Goal: Information Seeking & Learning: Learn about a topic

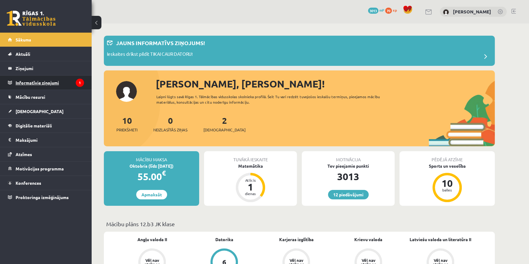
click at [71, 78] on legend "Informatīvie ziņojumi 1" at bounding box center [50, 83] width 68 height 14
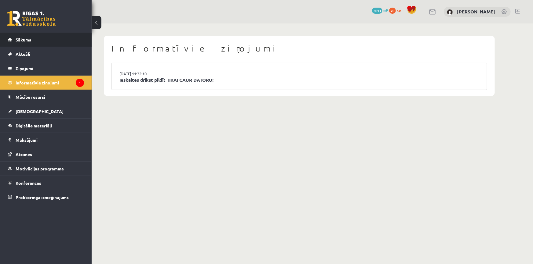
click at [50, 42] on link "Sākums" at bounding box center [46, 40] width 76 height 14
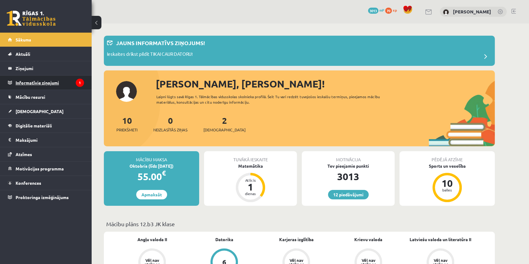
click at [37, 82] on legend "Informatīvie ziņojumi 1" at bounding box center [50, 83] width 68 height 14
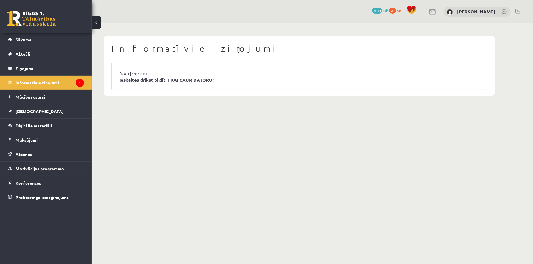
click at [139, 83] on link "Ieskaites drīkst pildīt TIKAI CAUR DATORU!" at bounding box center [299, 80] width 360 height 7
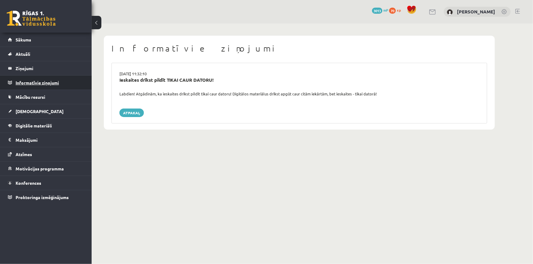
drag, startPoint x: 131, startPoint y: 112, endPoint x: 48, endPoint y: 88, distance: 86.8
click at [131, 112] on link "Atpakaļ" at bounding box center [131, 113] width 24 height 9
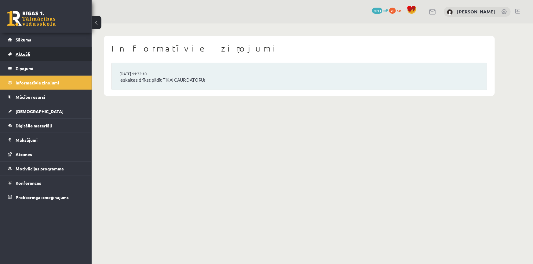
click at [32, 48] on link "Aktuāli" at bounding box center [46, 54] width 76 height 14
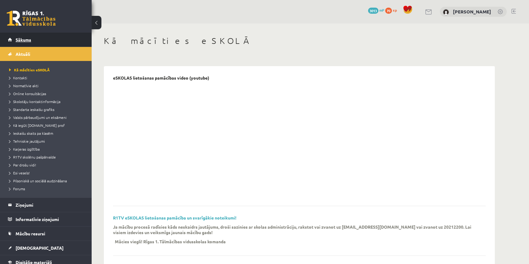
click at [32, 46] on link "Sākums" at bounding box center [46, 40] width 76 height 14
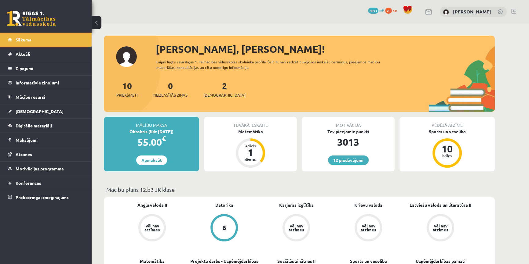
click at [220, 96] on span "[DEMOGRAPHIC_DATA]" at bounding box center [224, 95] width 42 height 6
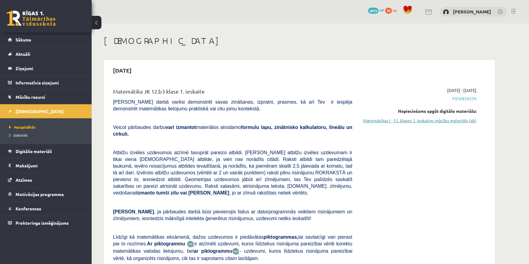
click at [397, 119] on link "Matemātikas I - 12. klases 1. ieskaites mācību materiāls (ab)" at bounding box center [418, 121] width 115 height 6
click at [405, 121] on link "Matemātikas I - 12. klases 1. ieskaites mācību materiāls (ab)" at bounding box center [418, 121] width 115 height 6
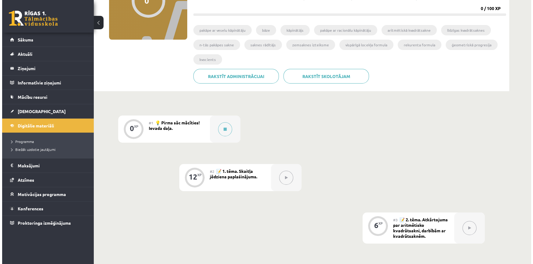
scroll to position [83, 0]
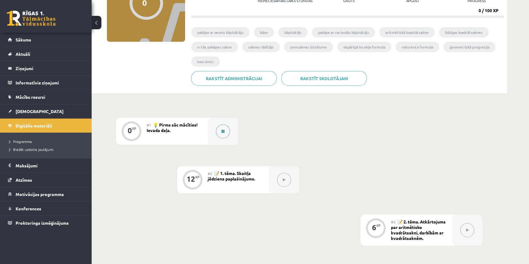
click at [223, 126] on button at bounding box center [223, 132] width 14 height 14
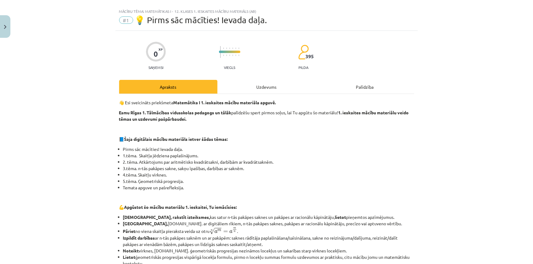
scroll to position [27, 0]
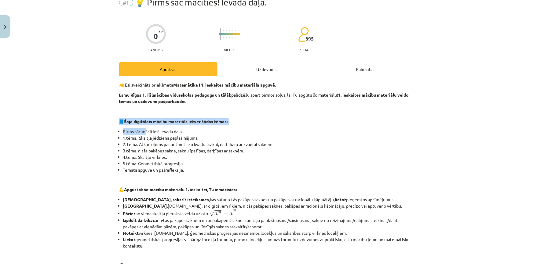
drag, startPoint x: 148, startPoint y: 113, endPoint x: 144, endPoint y: 126, distance: 13.4
click at [144, 126] on div "👋 Esi sveicināts priekšmeta Matemātika I 1. ieskaites mācību materiāla apguvē. …" at bounding box center [266, 237] width 295 height 311
click at [144, 127] on div "👋 Esi sveicināts priekšmeta Matemātika I 1. ieskaites mācību materiāla apguvē. …" at bounding box center [266, 237] width 295 height 311
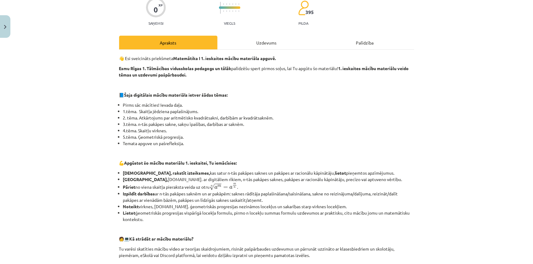
scroll to position [55, 0]
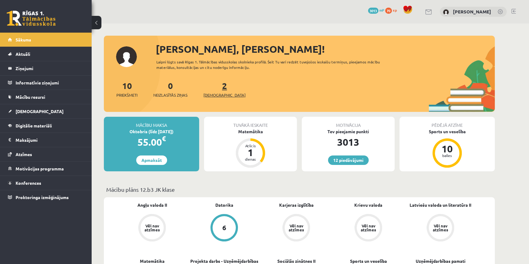
click at [210, 97] on span "[DEMOGRAPHIC_DATA]" at bounding box center [224, 95] width 42 height 6
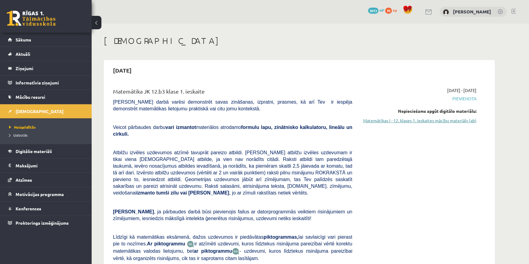
click at [421, 120] on link "Matemātikas I - 12. klases 1. ieskaites mācību materiāls (ab)" at bounding box center [418, 121] width 115 height 6
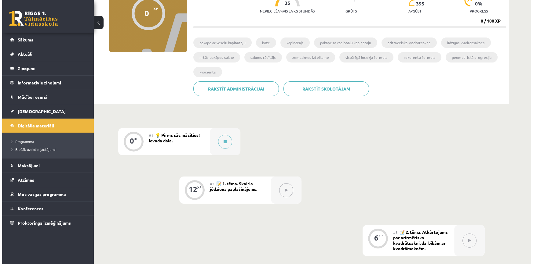
scroll to position [83, 0]
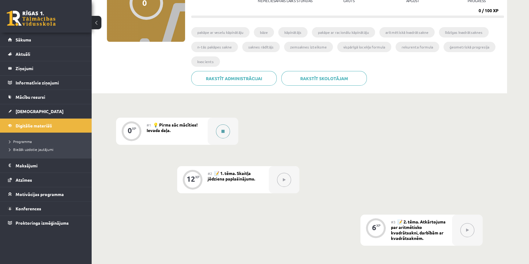
click at [214, 131] on div at bounding box center [223, 131] width 31 height 27
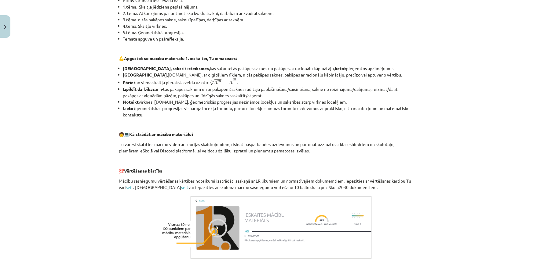
scroll to position [226, 0]
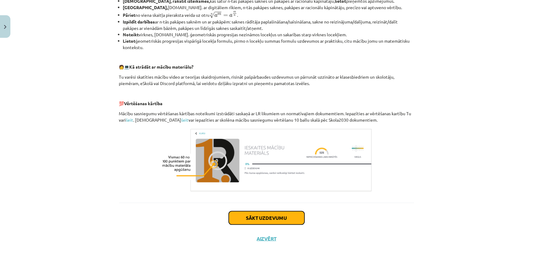
click at [262, 214] on button "Sākt uzdevumu" at bounding box center [267, 218] width 76 height 13
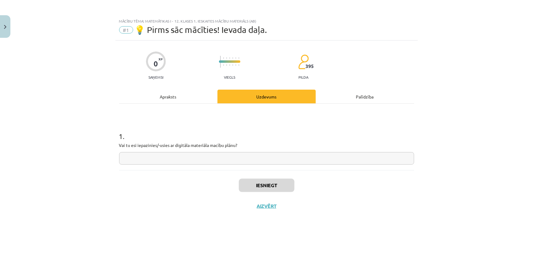
scroll to position [0, 0]
click at [214, 155] on input "text" at bounding box center [266, 158] width 295 height 13
type input "*********"
click at [254, 175] on div "Iesniegt Aizvērt" at bounding box center [266, 191] width 295 height 43
click at [253, 180] on button "Iesniegt" at bounding box center [267, 185] width 56 height 13
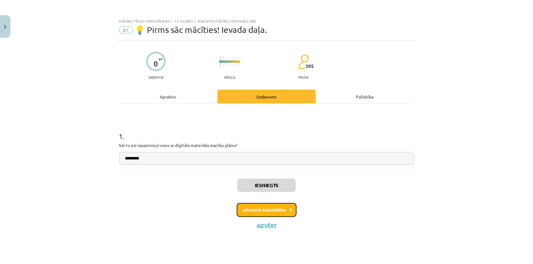
click at [271, 209] on button "Nākamā nodarbība" at bounding box center [267, 210] width 60 height 14
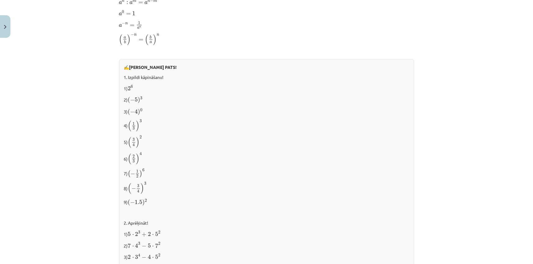
scroll to position [467, 0]
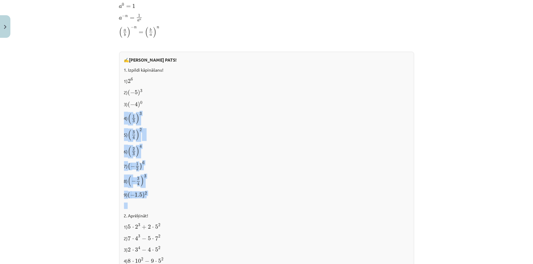
drag, startPoint x: 122, startPoint y: 115, endPoint x: 162, endPoint y: 208, distance: 100.9
click at [162, 208] on div "✍️ RISINI PATS! 1. Izpildi kāpināšanu! 1) 2 6 2 6 2) ( − 5 ) 3 ( − 5 ) 3 3) ( −…" at bounding box center [266, 179] width 295 height 255
copy div "4) ( 1 3 ) 3 ( 1 3 ) 3 5) ( 3 4 ) 2 ( 3 4 ) 2 6) ( 2 3 ) 4 ( 2 3 ) 4 7) ( − 1 2…"
click at [170, 187] on p "8) ( − 3 4 ) 3 ( − 3 4 ) 3" at bounding box center [266, 181] width 285 height 13
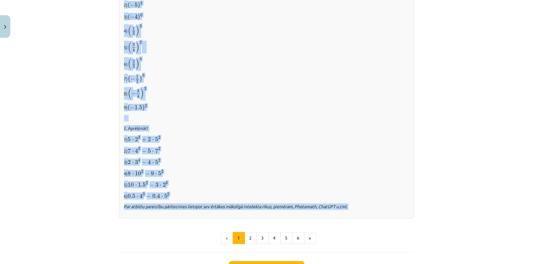
scroll to position [583, 0]
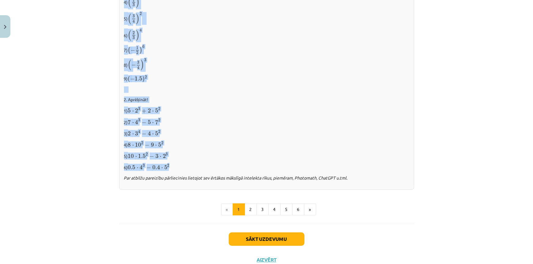
drag, startPoint x: 119, startPoint y: 105, endPoint x: 186, endPoint y: 170, distance: 93.3
copy div "mantojot definīciju, pierāda, ka darbībām ar pakāpēm, kur n, m ∈ N , ir spēkā s…"
click at [200, 158] on p "5) 10 ⋅ 1.5 2 − 3 ⋅ 2 3 10 ⋅ 1.5 2 − 3 ⋅ 2 3" at bounding box center [266, 156] width 285 height 8
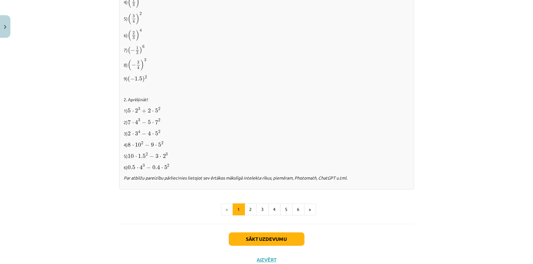
click at [280, 142] on p "4) 8 ⋅ 10 2 − 9 ⋅ 5 2 8 ⋅ 10 2 − 9 ⋅ 5 2" at bounding box center [266, 145] width 285 height 8
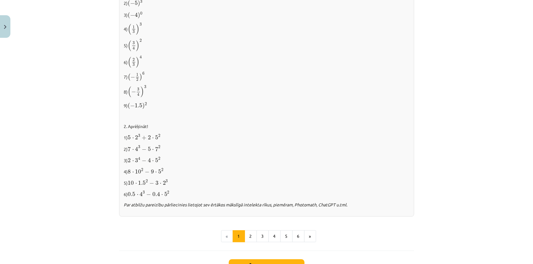
scroll to position [555, 0]
click at [247, 239] on button "2" at bounding box center [251, 238] width 12 height 12
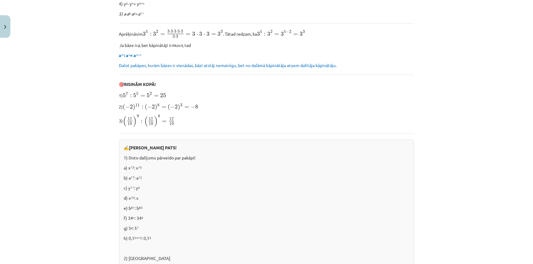
scroll to position [222, 0]
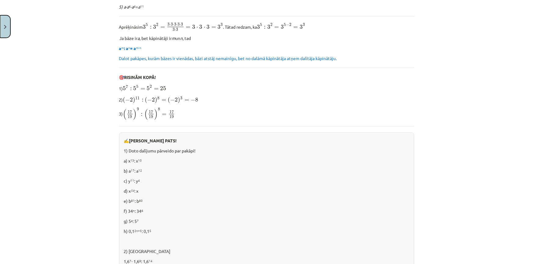
click at [6, 22] on button "Close" at bounding box center [5, 26] width 10 height 23
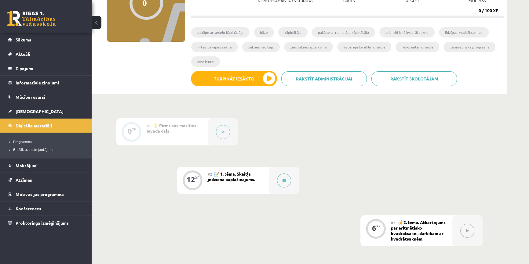
click at [95, 23] on button at bounding box center [97, 22] width 10 height 13
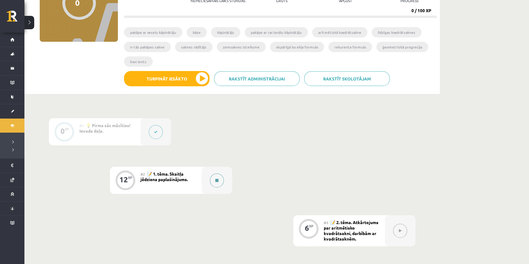
click at [212, 181] on button at bounding box center [217, 181] width 14 height 14
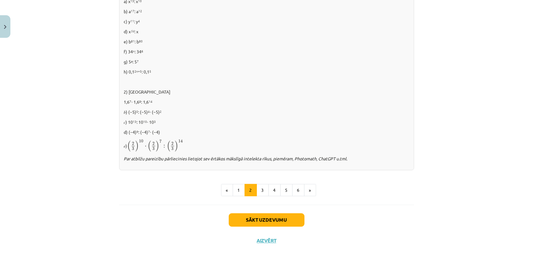
scroll to position [384, 0]
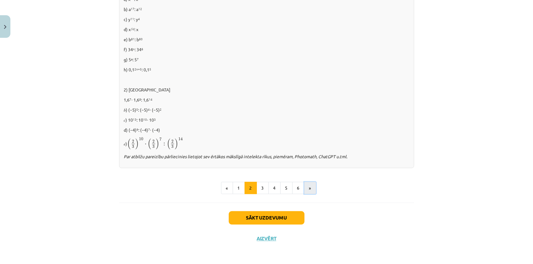
click at [306, 188] on button "»" at bounding box center [310, 188] width 12 height 12
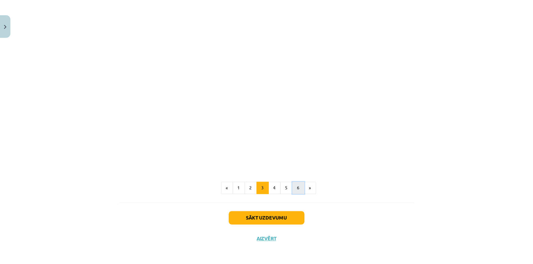
click at [296, 189] on button "6" at bounding box center [298, 188] width 12 height 12
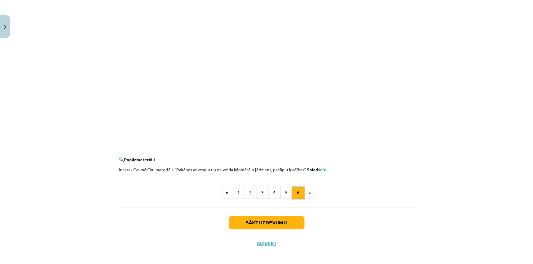
scroll to position [546, 0]
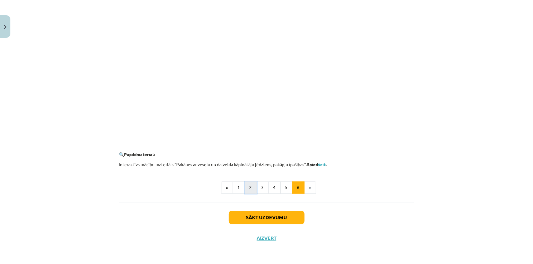
click at [250, 191] on button "2" at bounding box center [251, 188] width 12 height 12
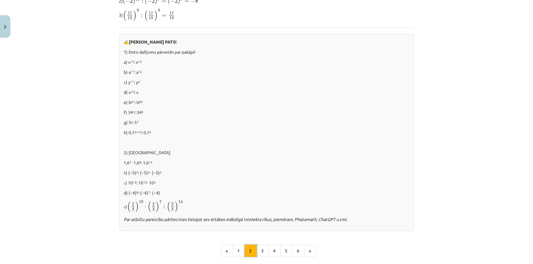
scroll to position [305, 0]
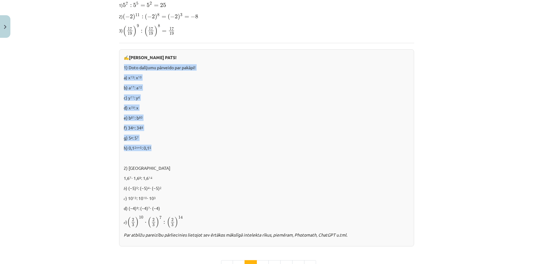
drag, startPoint x: 120, startPoint y: 64, endPoint x: 180, endPoint y: 149, distance: 104.1
click at [181, 149] on div "✍️ RISINI PATS! 1) Doto dalījumu pārveido par pakāpi! a) x 13 : x 10 b) a 17 : …" at bounding box center [266, 148] width 295 height 198
copy div "1) Doto dalījumu pārveido par pakāpi! a) x 13 : x 10 b) a 17 : a 12 c) y 11 : y…"
click at [334, 128] on p "f) 34 n : 34 6" at bounding box center [266, 128] width 285 height 6
click at [327, 142] on div "✍️ RISINI PATS! 1) Doto dalījumu pārveido par pakāpi! a) x 13 : x 10 b) a 17 : …" at bounding box center [266, 148] width 295 height 198
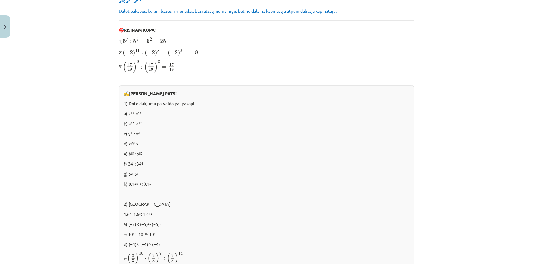
scroll to position [333, 0]
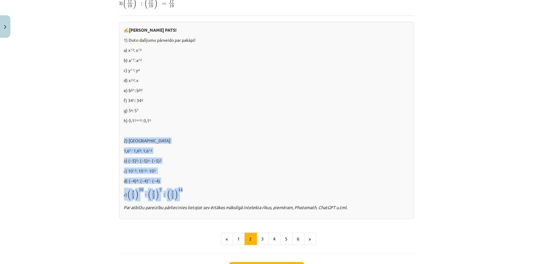
drag, startPoint x: 122, startPoint y: 140, endPoint x: 240, endPoint y: 189, distance: 128.0
click at [240, 189] on div "✍️ RISINI PATS! 1) Doto dalījumu pārveido par pakāpi! a) x 13 : x 10 b) a 17 : …" at bounding box center [266, 121] width 295 height 198
copy div "2) Aprēķināt 1,6 7 ⋅ 1,6 8 : 1,6 14 𝑏) (−5) 5 : (−5) 4 ⋅ (−5) 2 𝑐) 10 13 : 10 1…"
click at [135, 148] on p "1,6 7 ⋅ 1,6 8 : 1,6 14" at bounding box center [266, 151] width 285 height 6
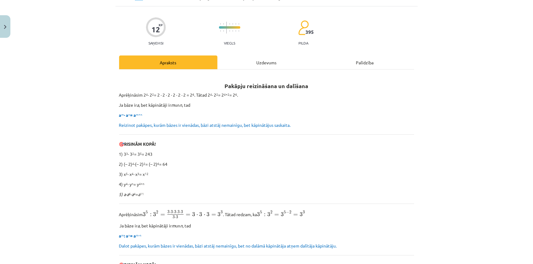
scroll to position [27, 0]
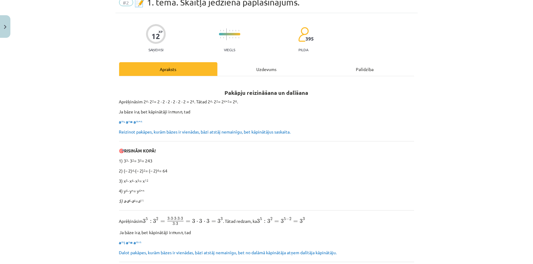
click at [252, 74] on div "Uzdevums" at bounding box center [266, 69] width 98 height 14
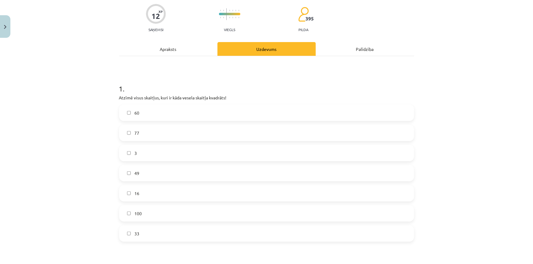
scroll to position [43, 0]
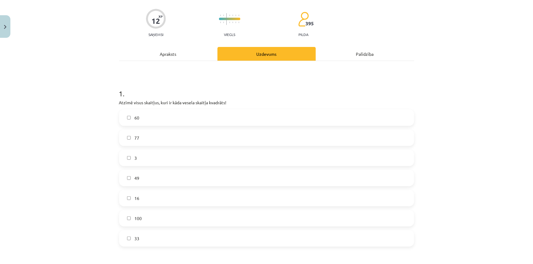
click at [180, 53] on div "Apraksts" at bounding box center [168, 54] width 98 height 14
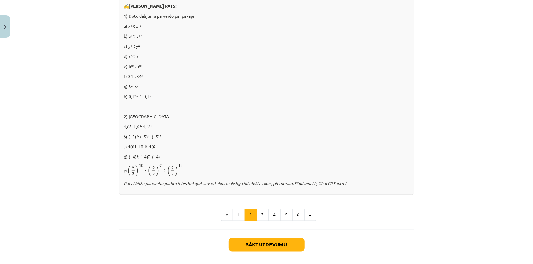
scroll to position [356, 0]
click at [137, 125] on p "1,6 7 ⋅ 1,6 8 : 1,6 14" at bounding box center [266, 128] width 285 height 6
click at [166, 137] on p "𝑏) (−5) 5 : (−5) 4 ⋅ (−5) 2" at bounding box center [266, 138] width 285 height 6
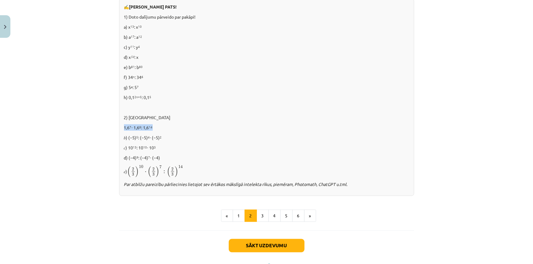
drag, startPoint x: 122, startPoint y: 127, endPoint x: 174, endPoint y: 129, distance: 51.7
click at [174, 129] on p "1,6 7 ⋅ 1,6 8 : 1,6 14" at bounding box center [266, 128] width 285 height 6
copy p "1,6 7 ⋅ 1,6 8 : 1,6 14"
click at [155, 124] on div "✍️ RISINI PATS! 1) Doto dalījumu pārveido par pakāpi! a) x 13 : x 10 b) a 17 : …" at bounding box center [266, 98] width 295 height 198
click at [102, 108] on div "Mācību tēma: Matemātikas i - 12. klases 1. ieskaites mācību materiāls (ab) #2 📝…" at bounding box center [266, 132] width 533 height 264
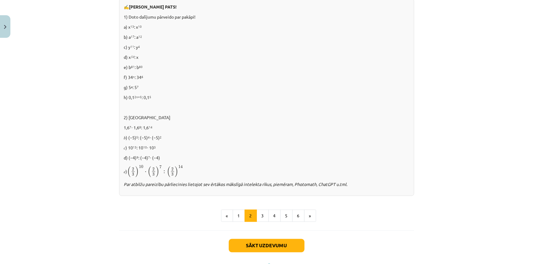
click at [35, 162] on div "Mācību tēma: Matemātikas i - 12. klases 1. ieskaites mācību materiāls (ab) #2 📝…" at bounding box center [266, 132] width 533 height 264
click at [259, 214] on button "3" at bounding box center [263, 216] width 12 height 12
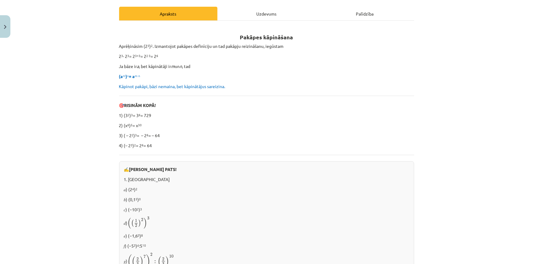
scroll to position [82, 0]
